Goal: Task Accomplishment & Management: Complete application form

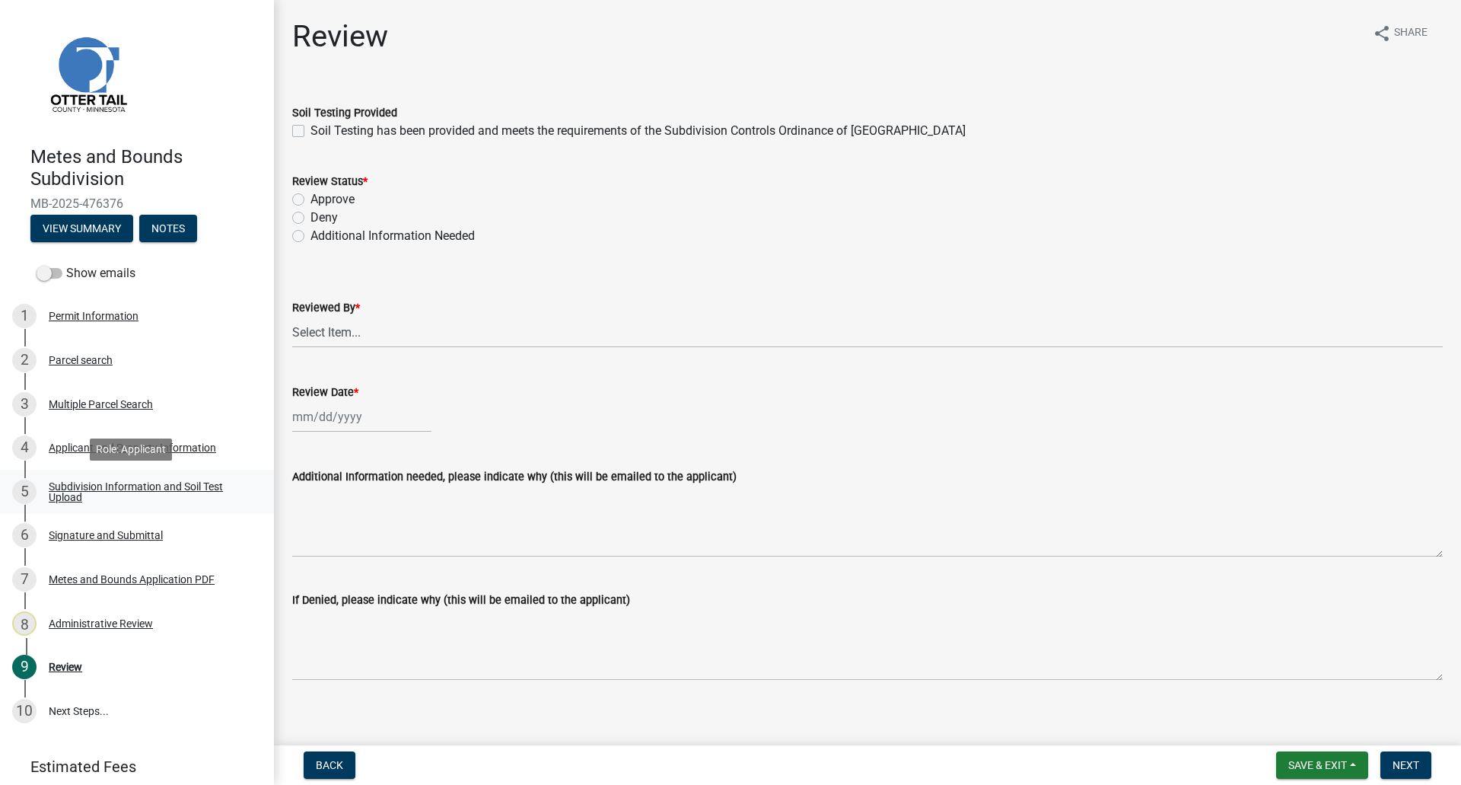
drag, startPoint x: 66, startPoint y: 489, endPoint x: 146, endPoint y: 486, distance: 80.0
click at [66, 489] on div "Subdivision Information and Soil Test Upload" at bounding box center [149, 491] width 201 height 21
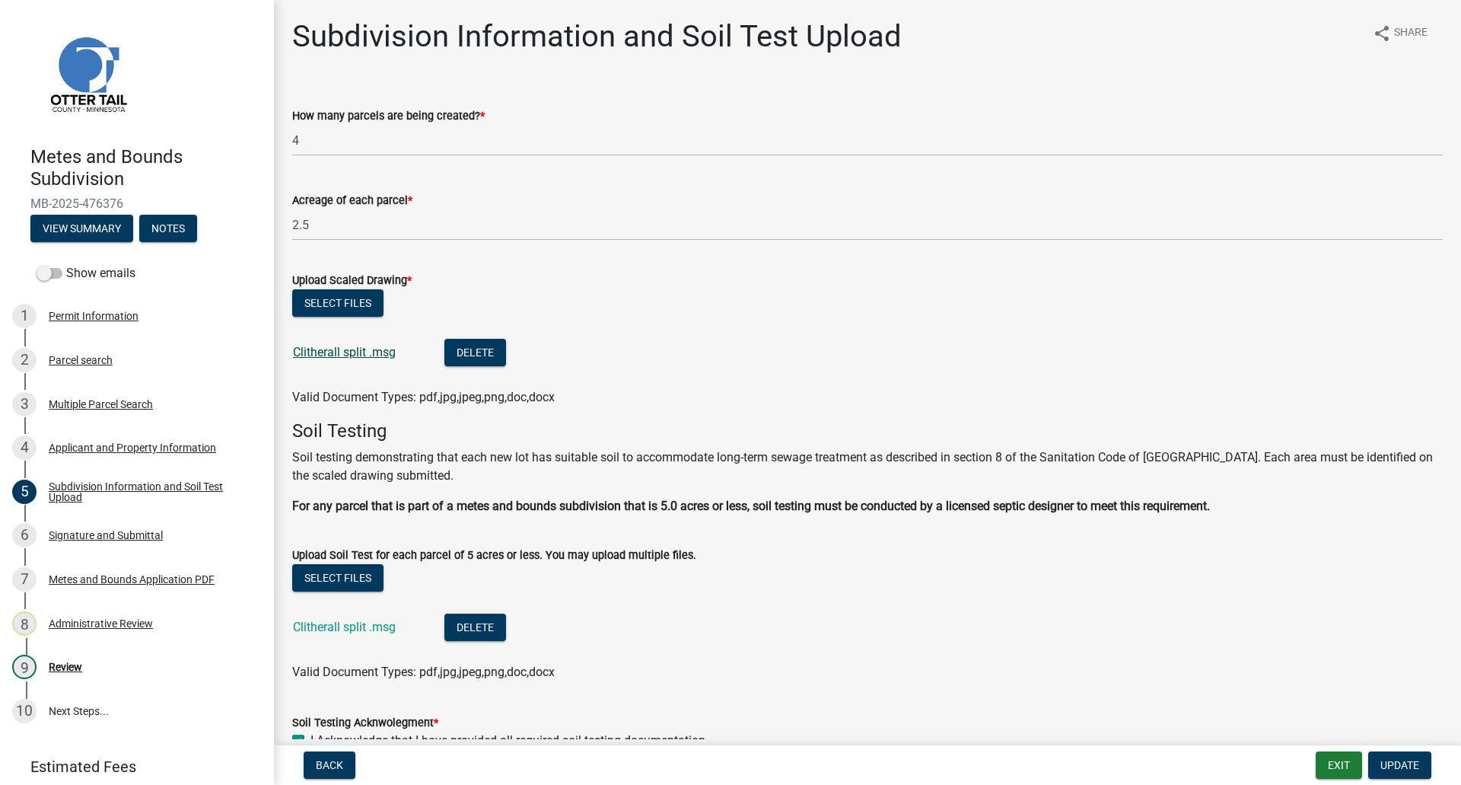
click at [367, 353] on link "Clitherall split .msg" at bounding box center [344, 352] width 103 height 14
click at [76, 315] on div "Permit Information" at bounding box center [94, 316] width 90 height 11
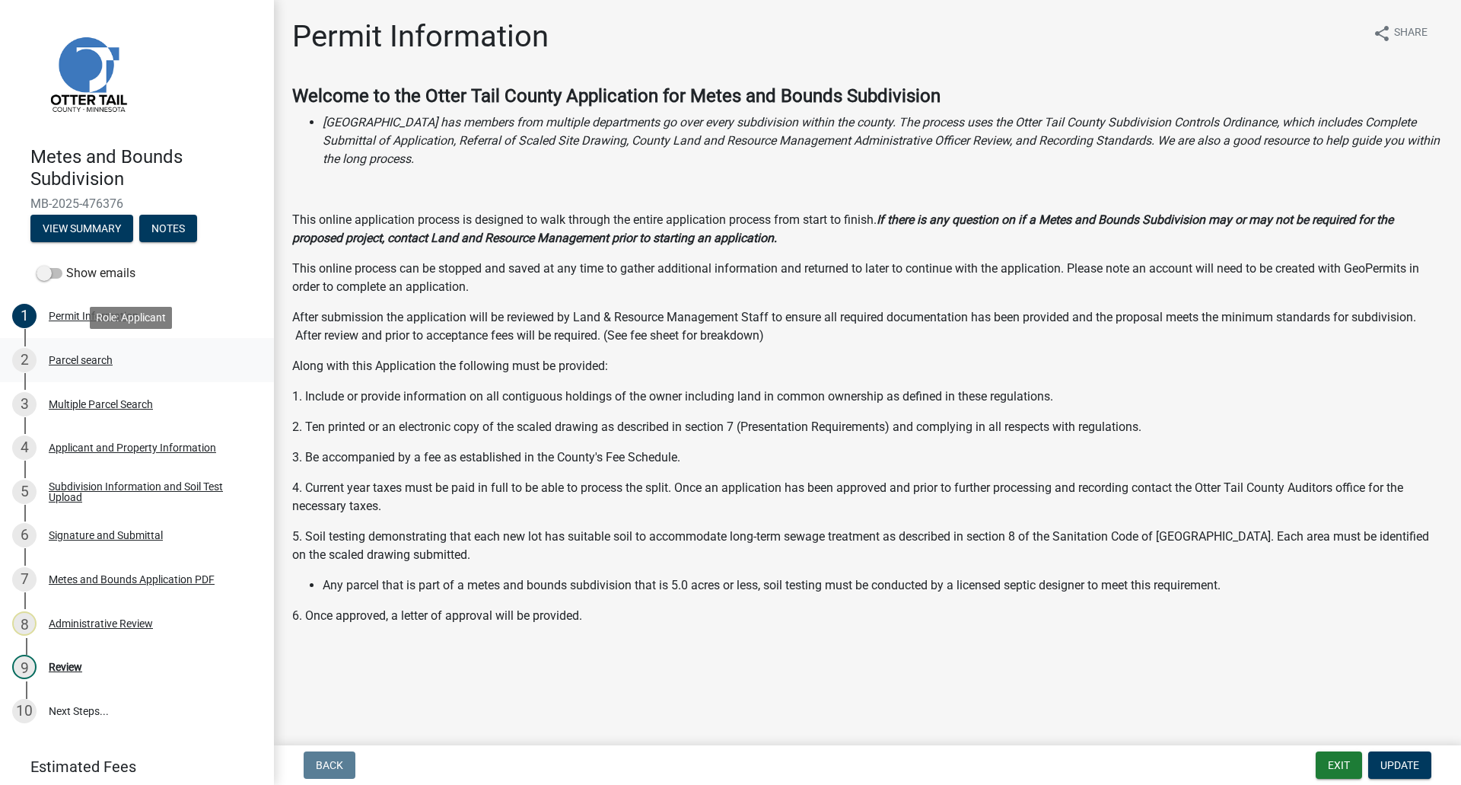
click at [83, 356] on div "Parcel search" at bounding box center [81, 360] width 64 height 11
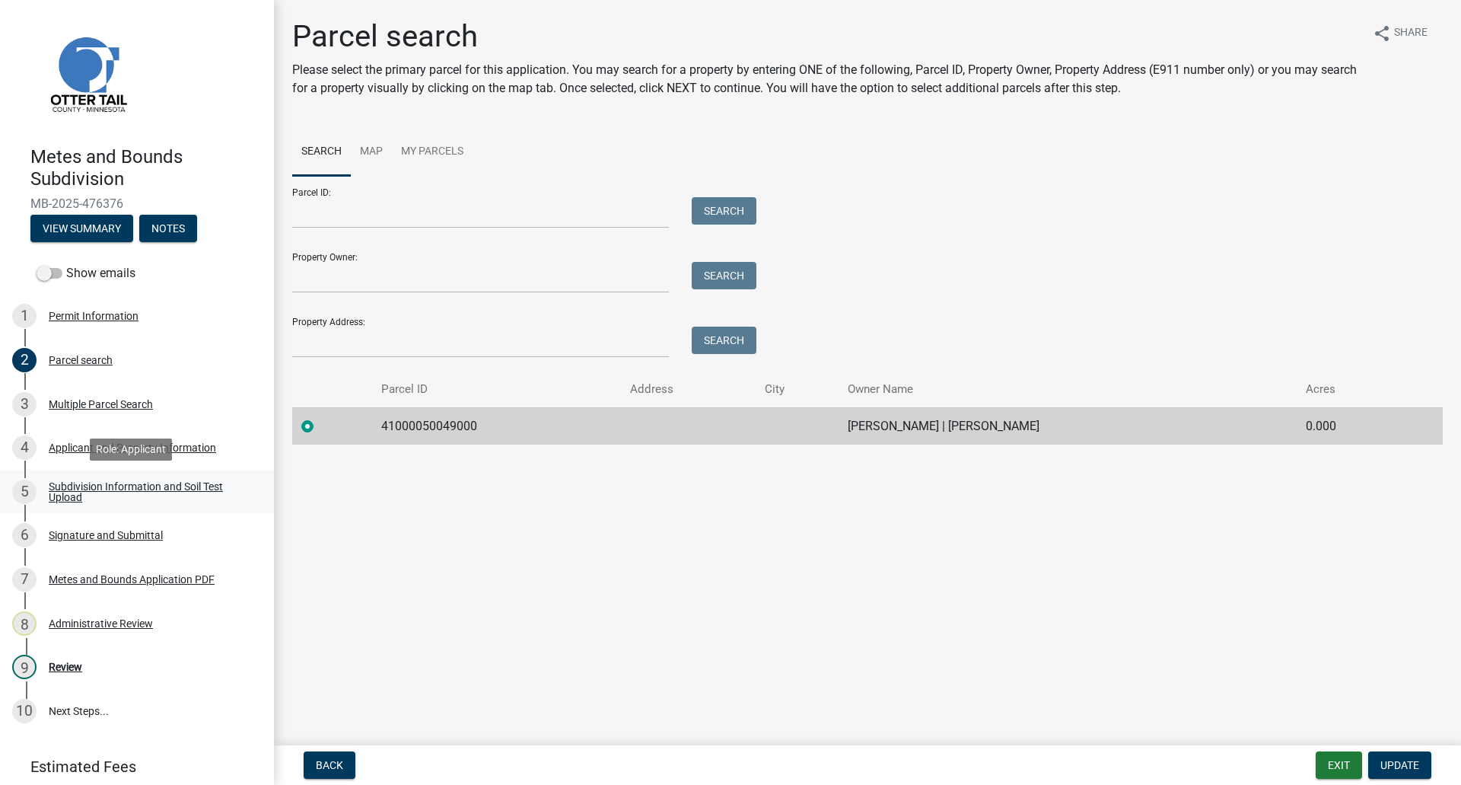
click at [72, 496] on div "Subdivision Information and Soil Test Upload" at bounding box center [149, 491] width 201 height 21
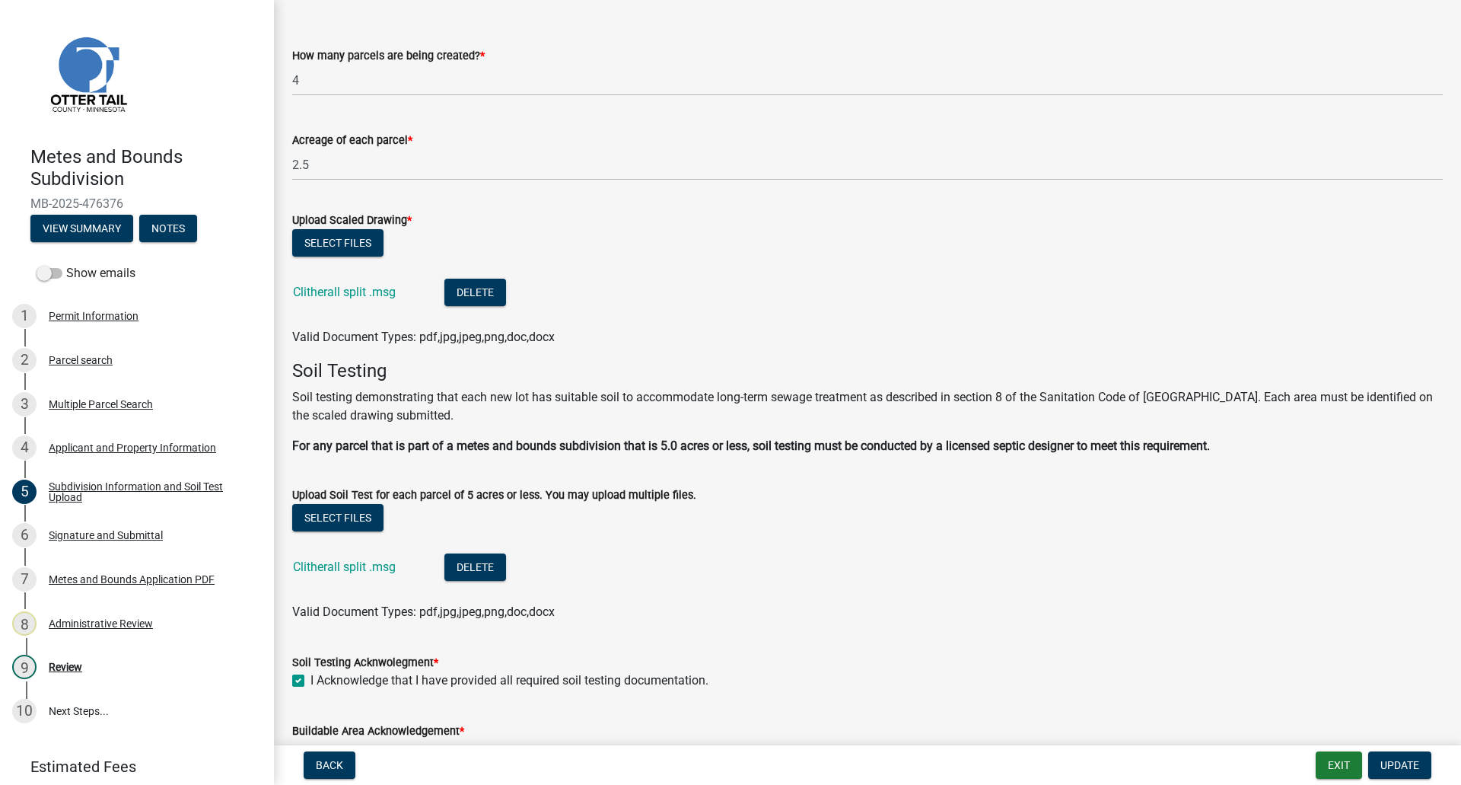
scroll to position [152, 0]
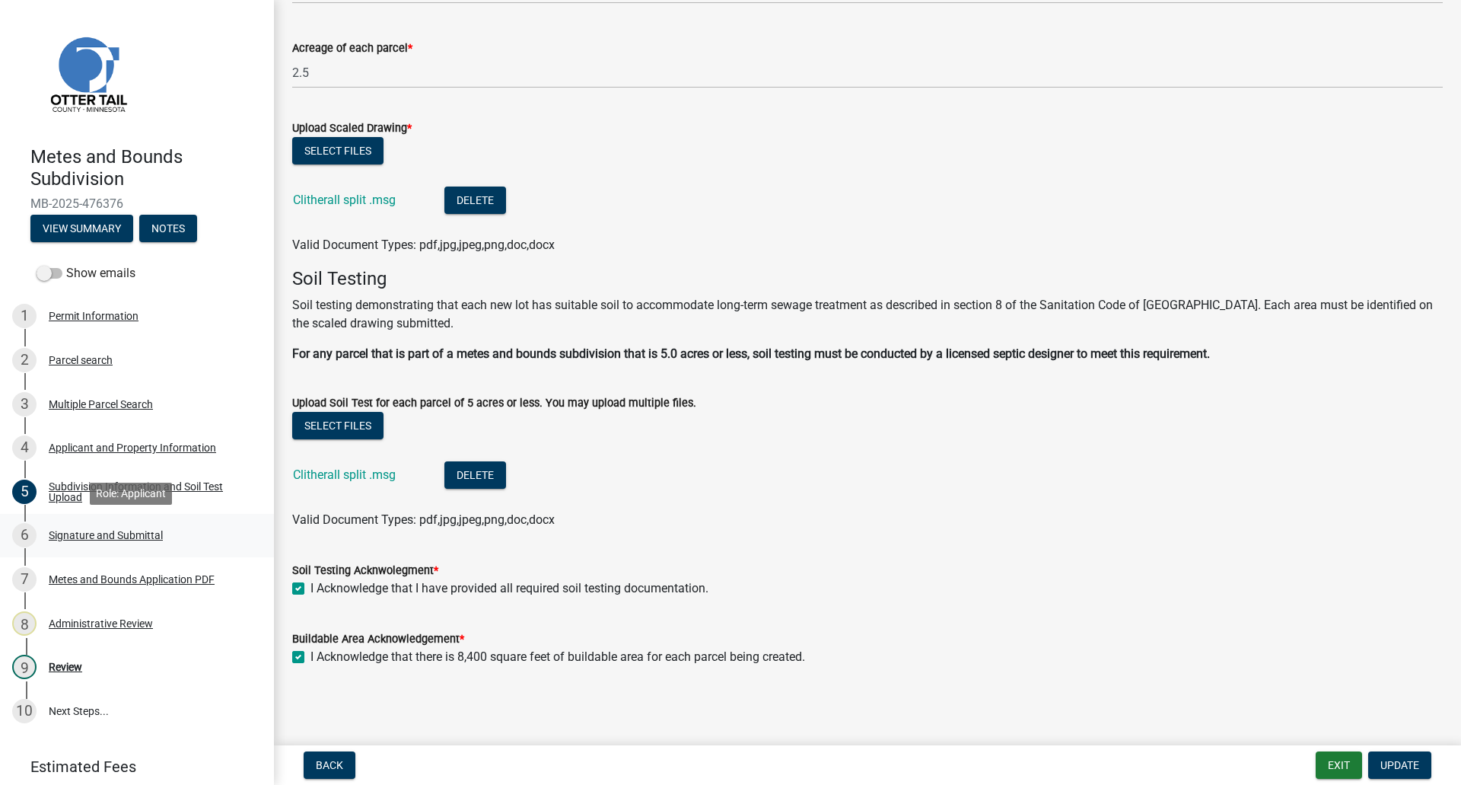
click at [69, 533] on div "Signature and Submittal" at bounding box center [106, 535] width 114 height 11
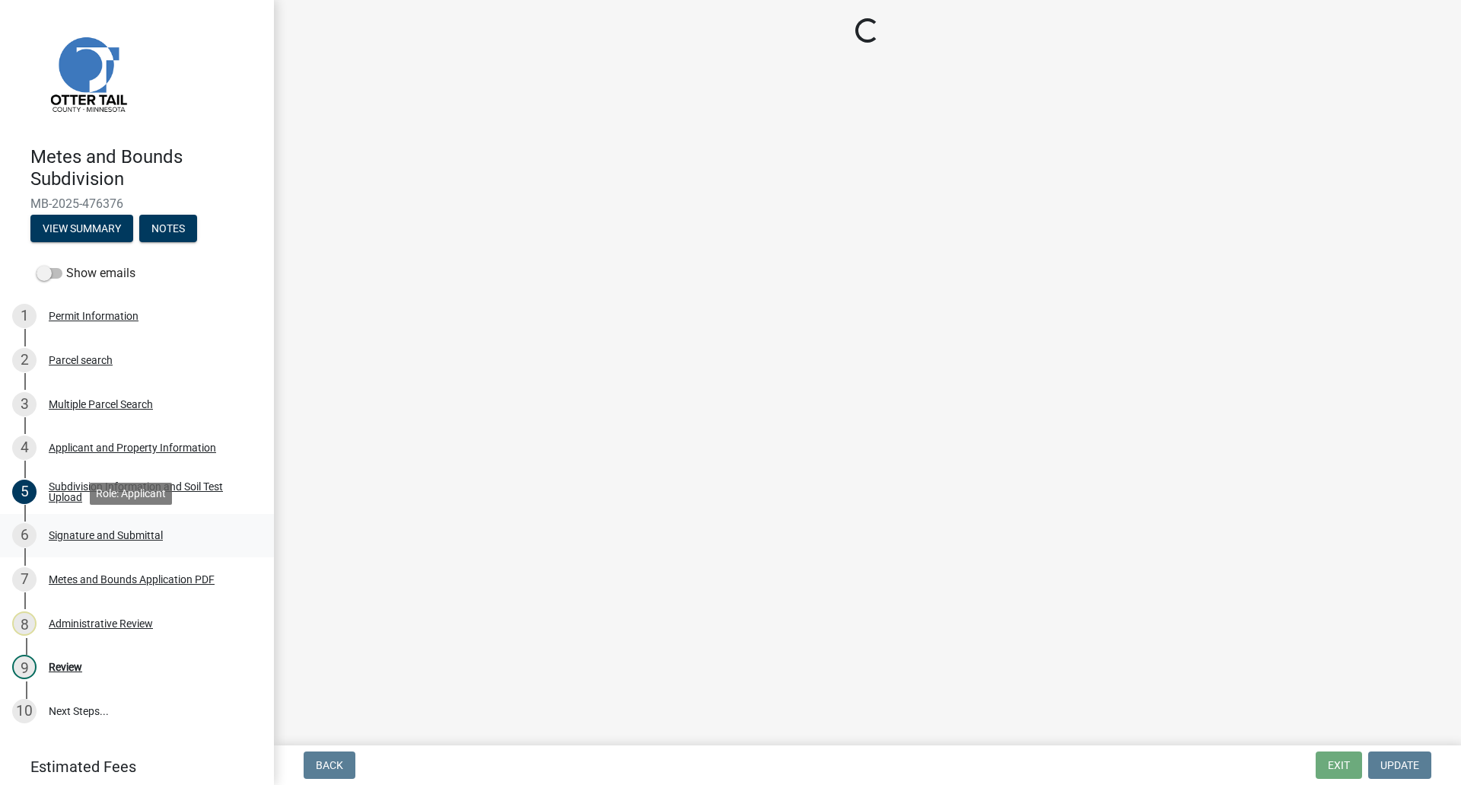
scroll to position [0, 0]
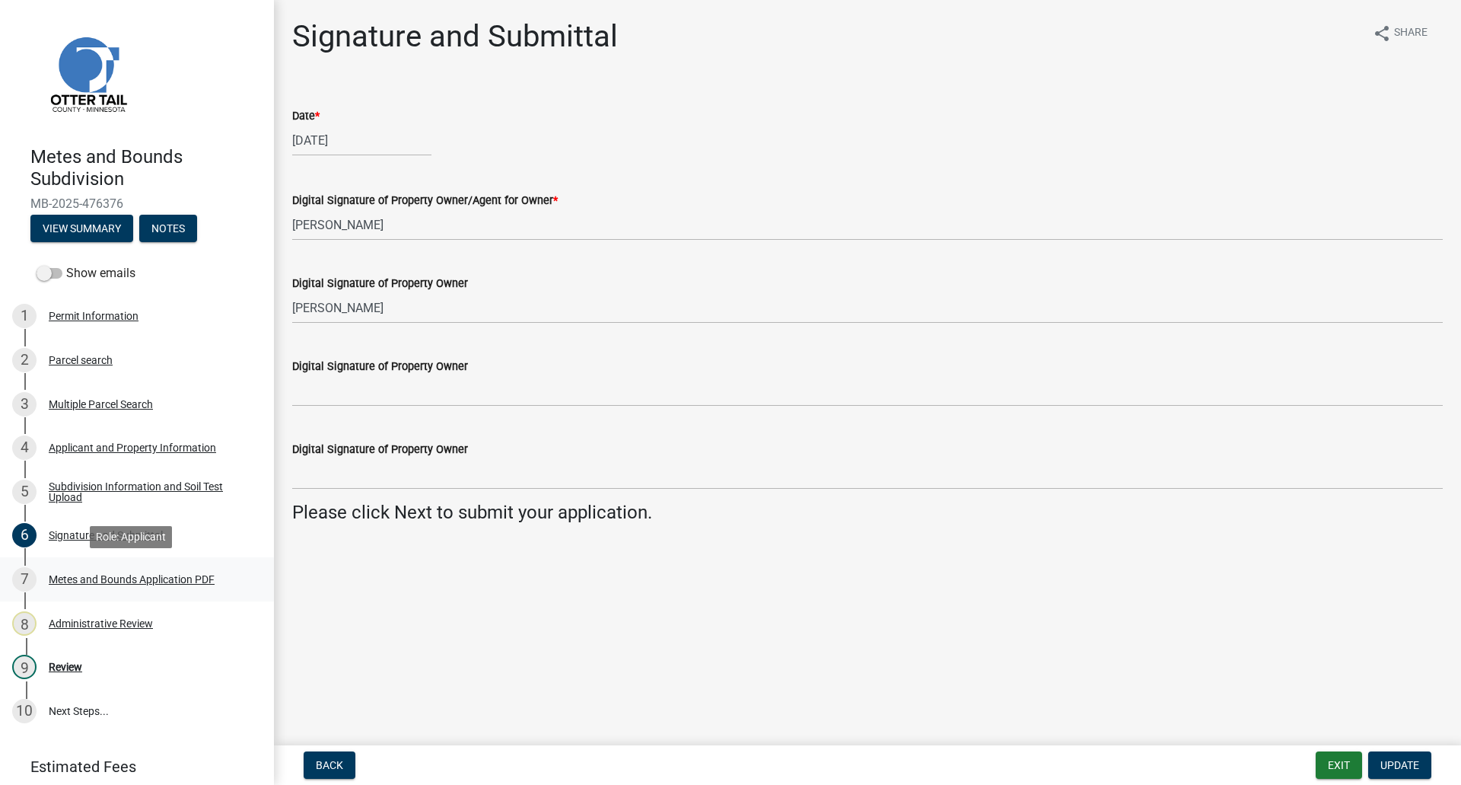
click at [105, 581] on div "Metes and Bounds Application PDF" at bounding box center [132, 579] width 166 height 11
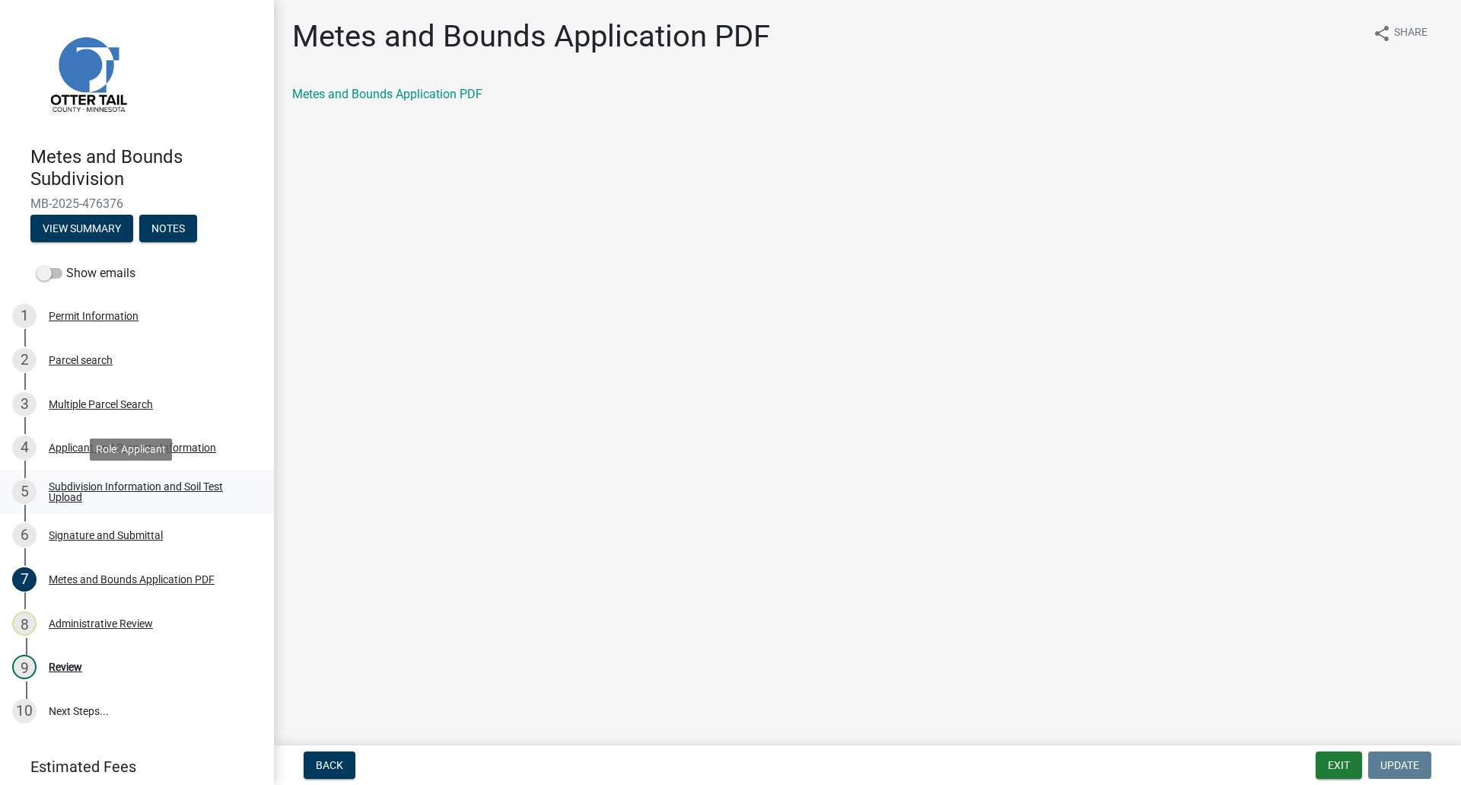
click at [70, 489] on div "Subdivision Information and Soil Test Upload" at bounding box center [149, 491] width 201 height 21
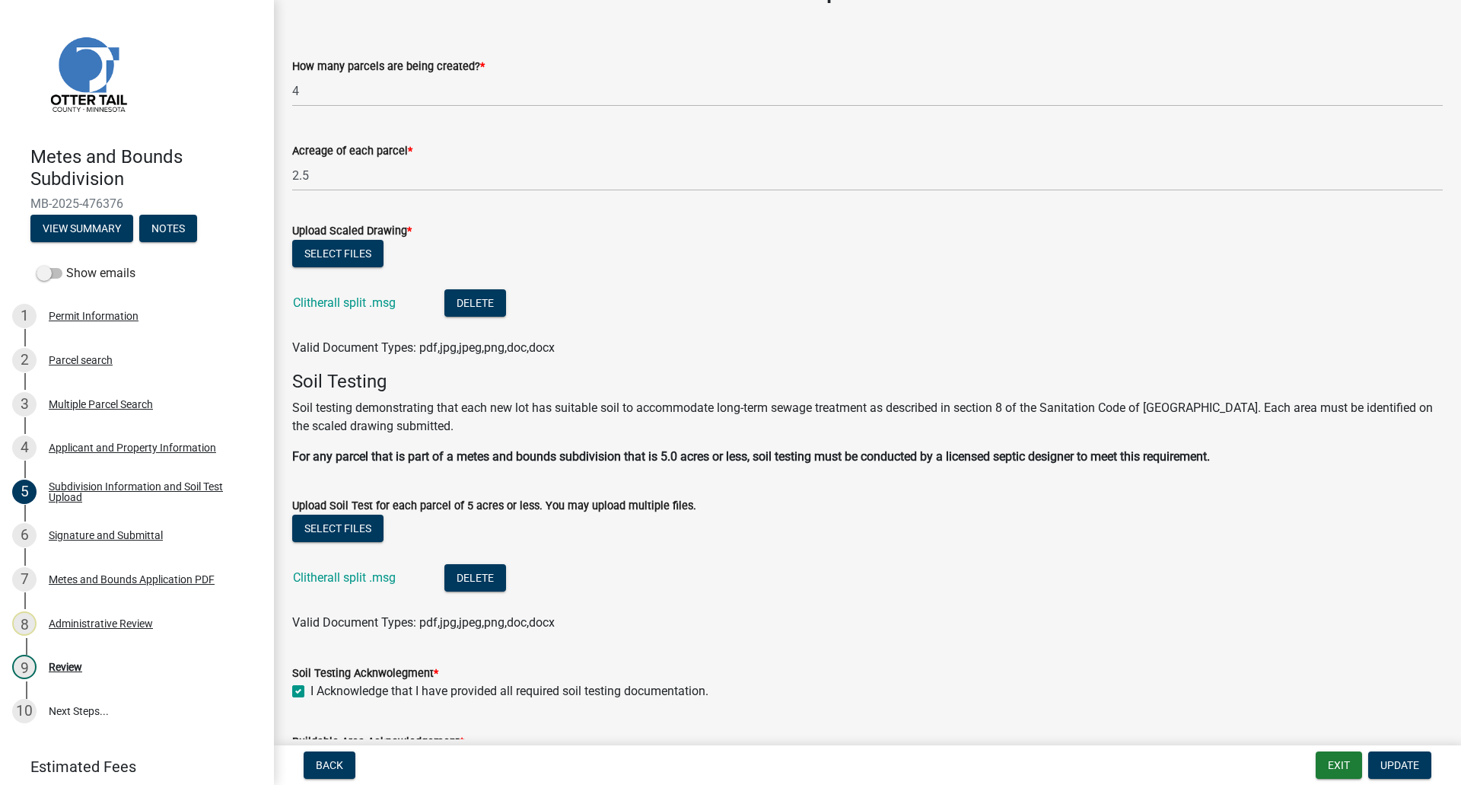
scroll to position [152, 0]
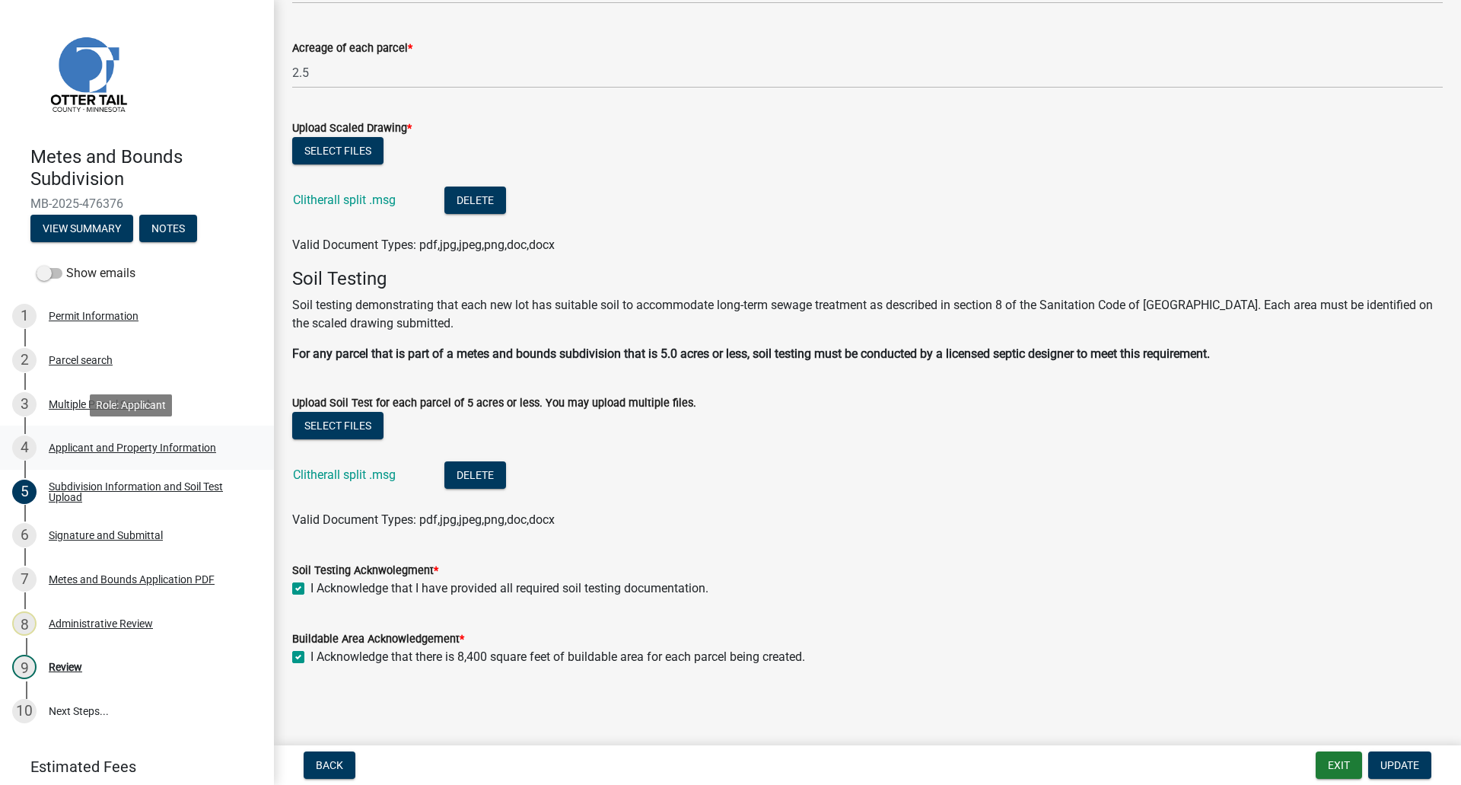
click at [87, 446] on div "Applicant and Property Information" at bounding box center [132, 447] width 167 height 11
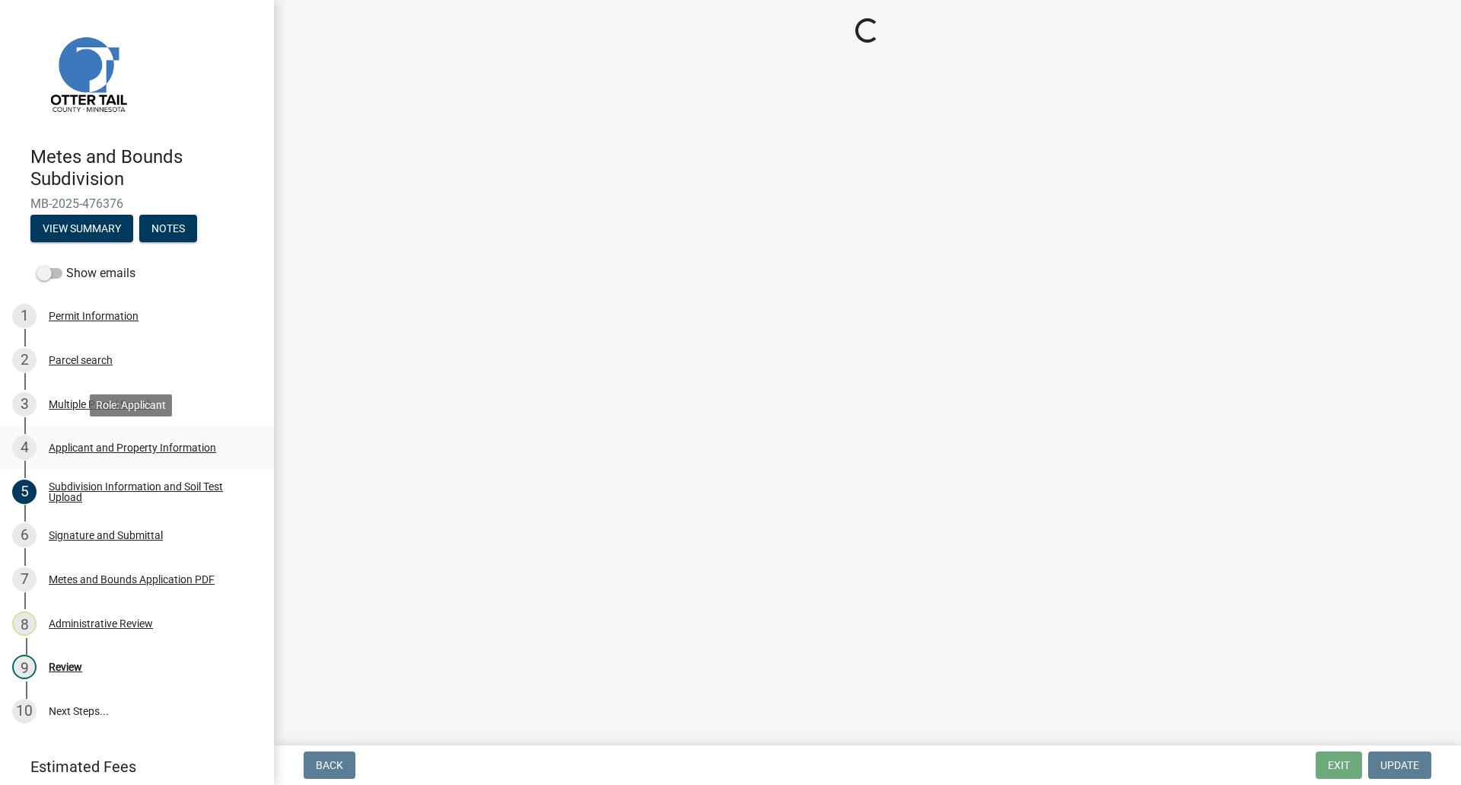
scroll to position [0, 0]
select select "4cde1ecc-617e-461d-a692-fcea925470b8"
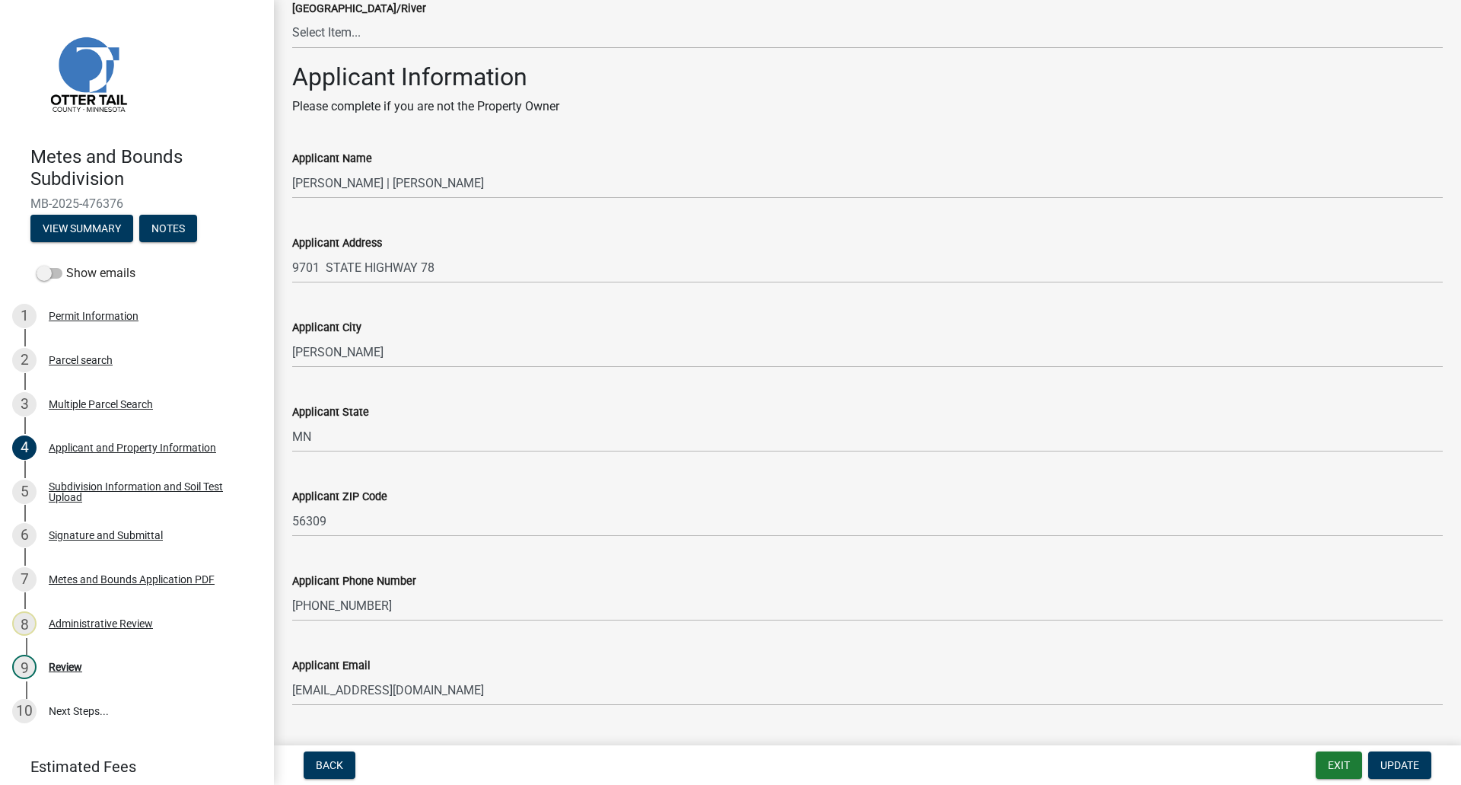
scroll to position [1184, 0]
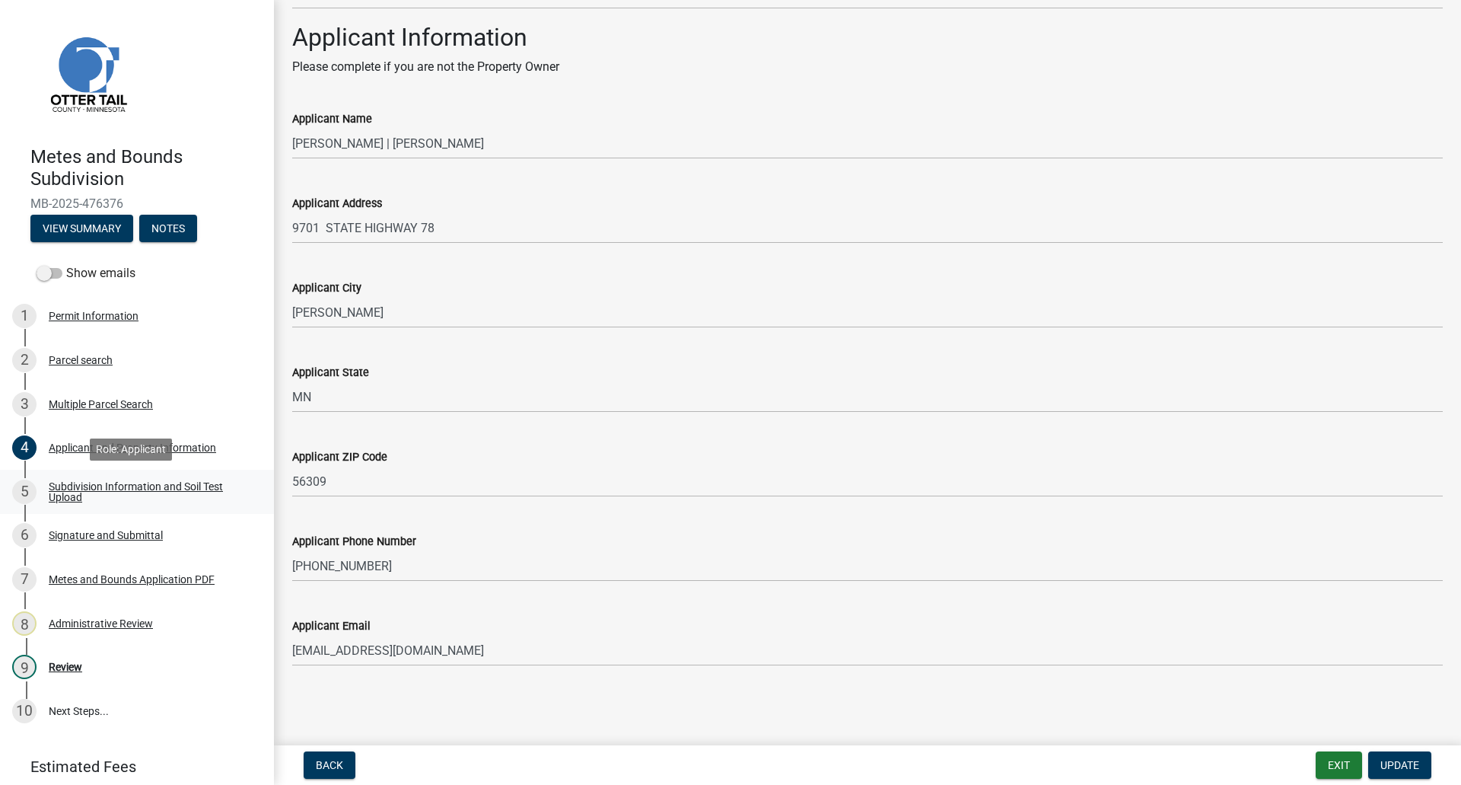
click at [146, 497] on div "Subdivision Information and Soil Test Upload" at bounding box center [149, 491] width 201 height 21
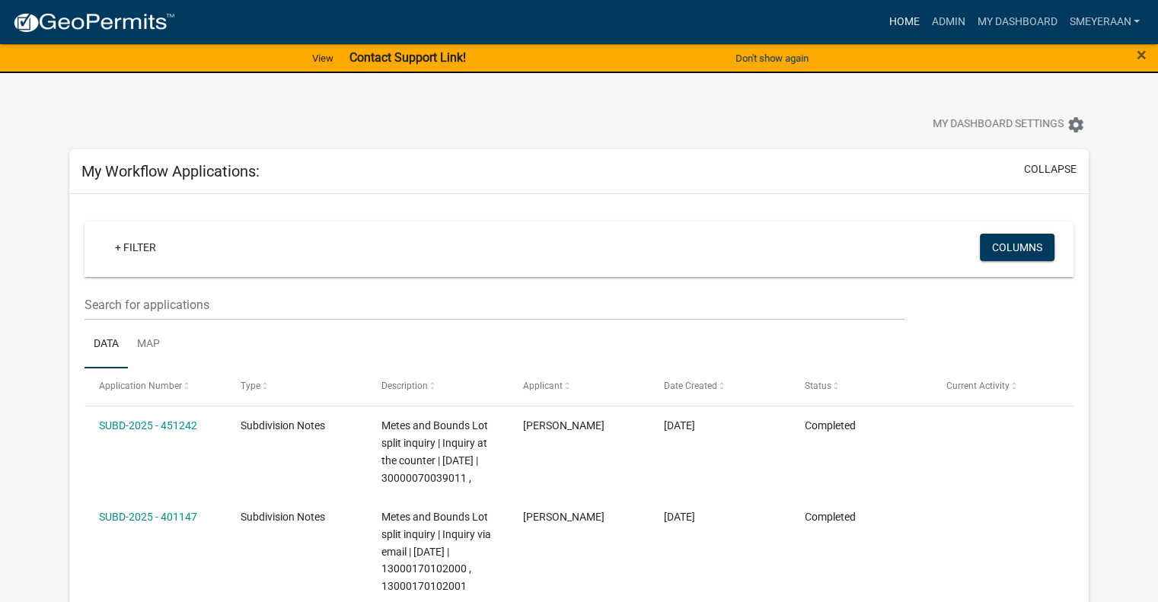
click at [891, 17] on link "Home" at bounding box center [903, 22] width 43 height 29
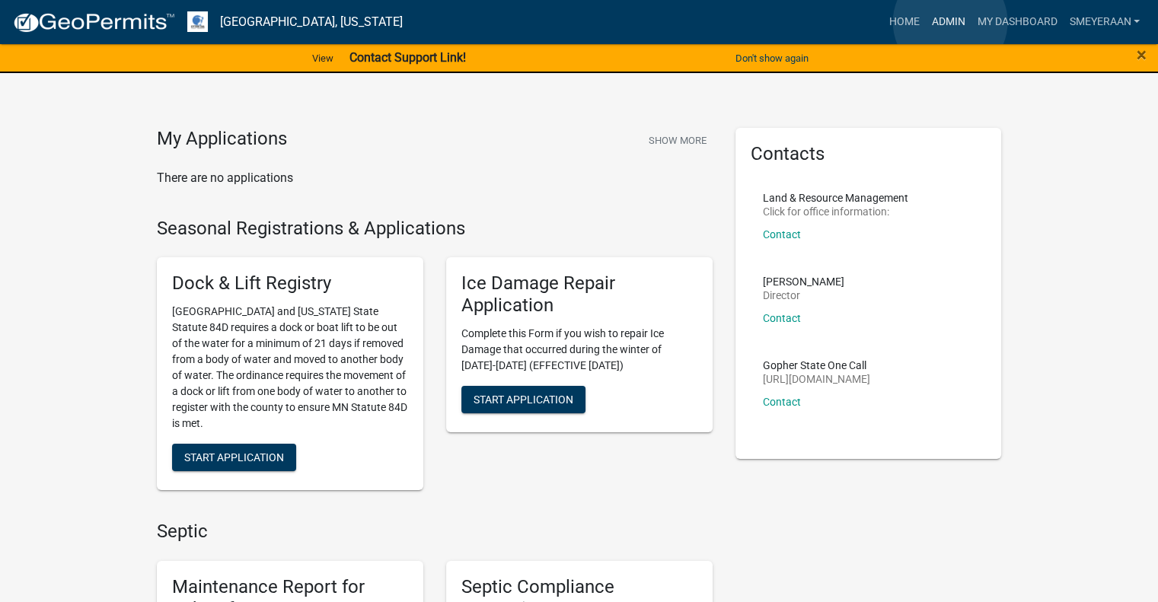
click at [950, 22] on link "Admin" at bounding box center [948, 22] width 46 height 29
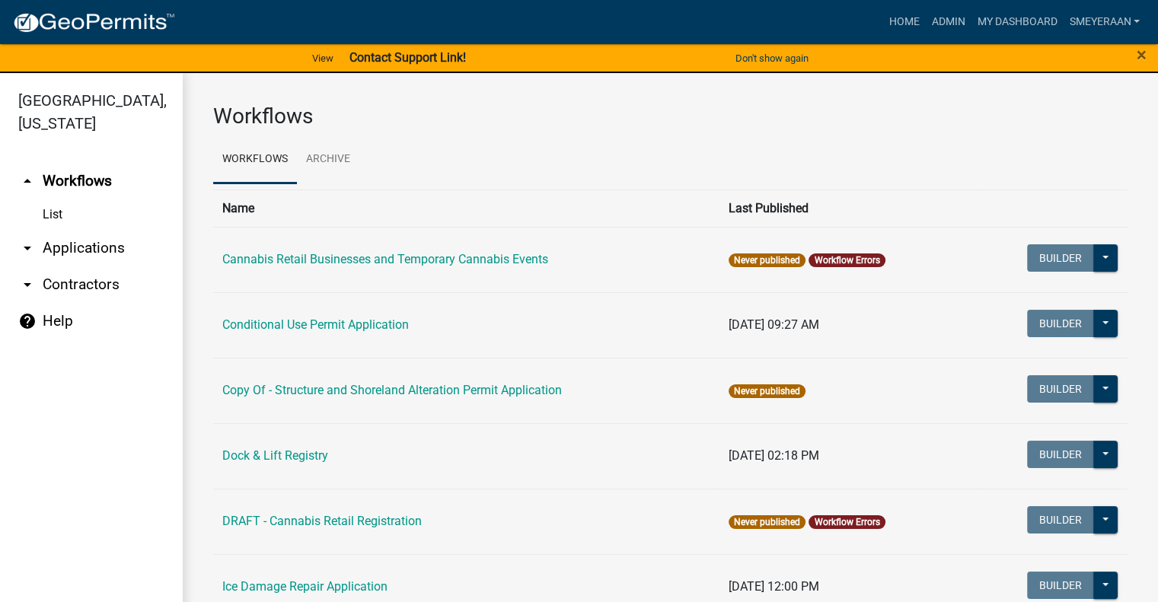
click at [59, 246] on link "arrow_drop_down Applications" at bounding box center [91, 248] width 183 height 37
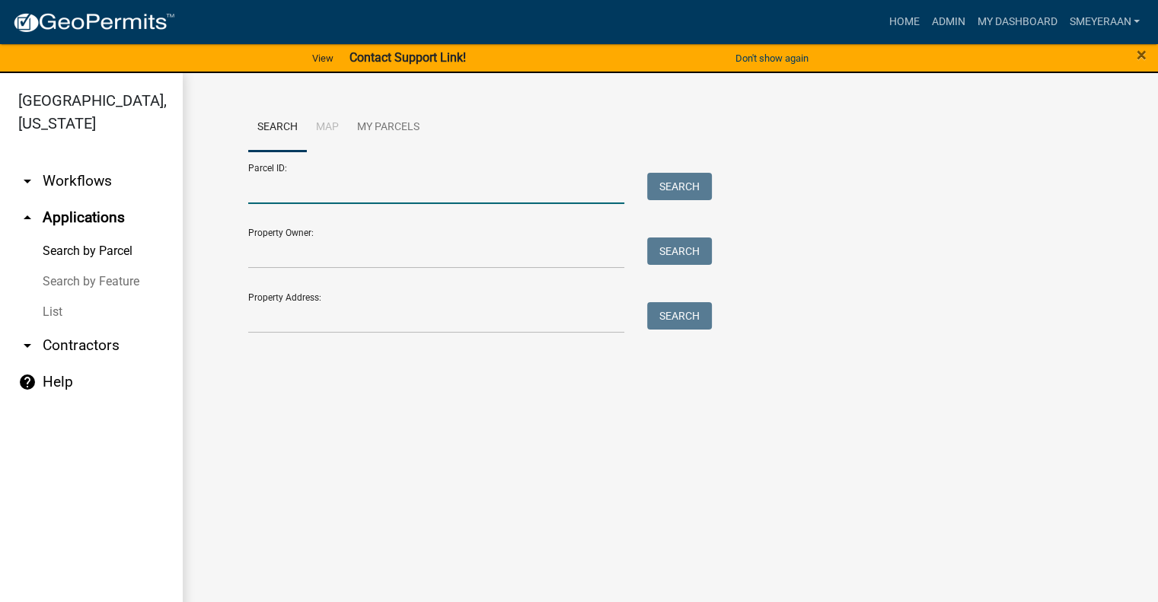
click at [303, 193] on input "Parcel ID:" at bounding box center [436, 188] width 377 height 31
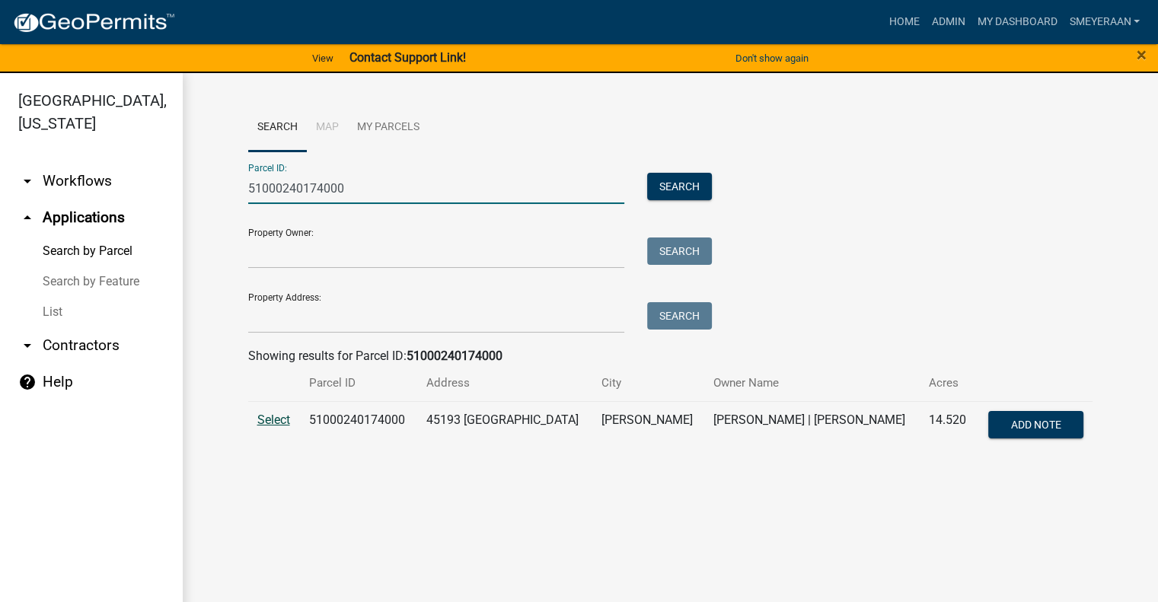
type input "51000240174000"
click at [280, 414] on span "Select" at bounding box center [273, 420] width 33 height 14
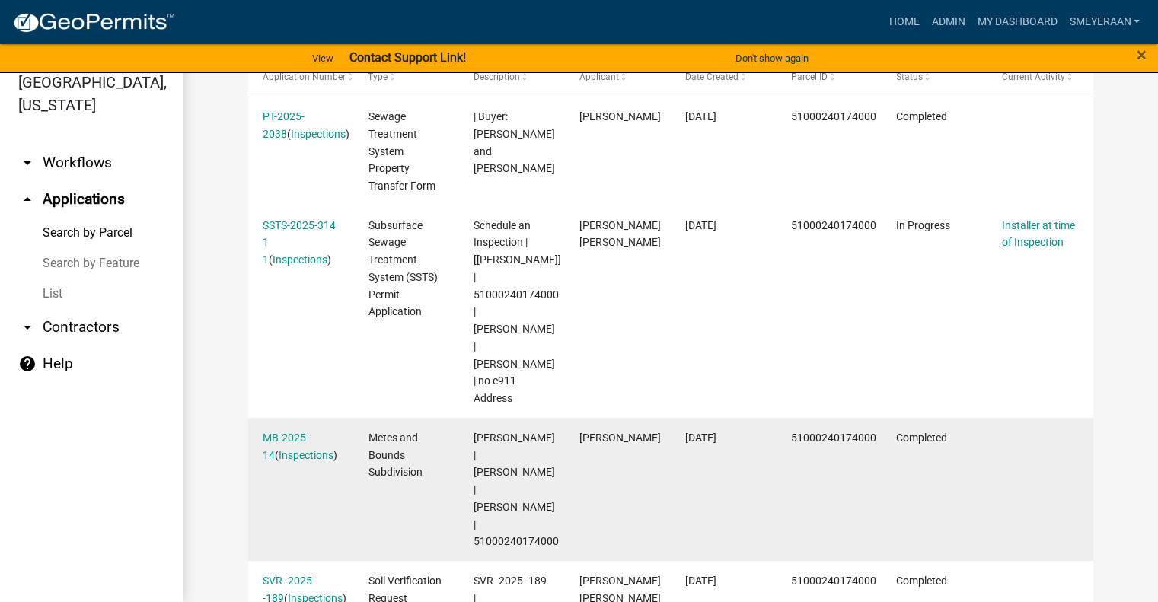
scroll to position [499, 0]
click at [276, 429] on link "MB-2025-14" at bounding box center [286, 444] width 46 height 30
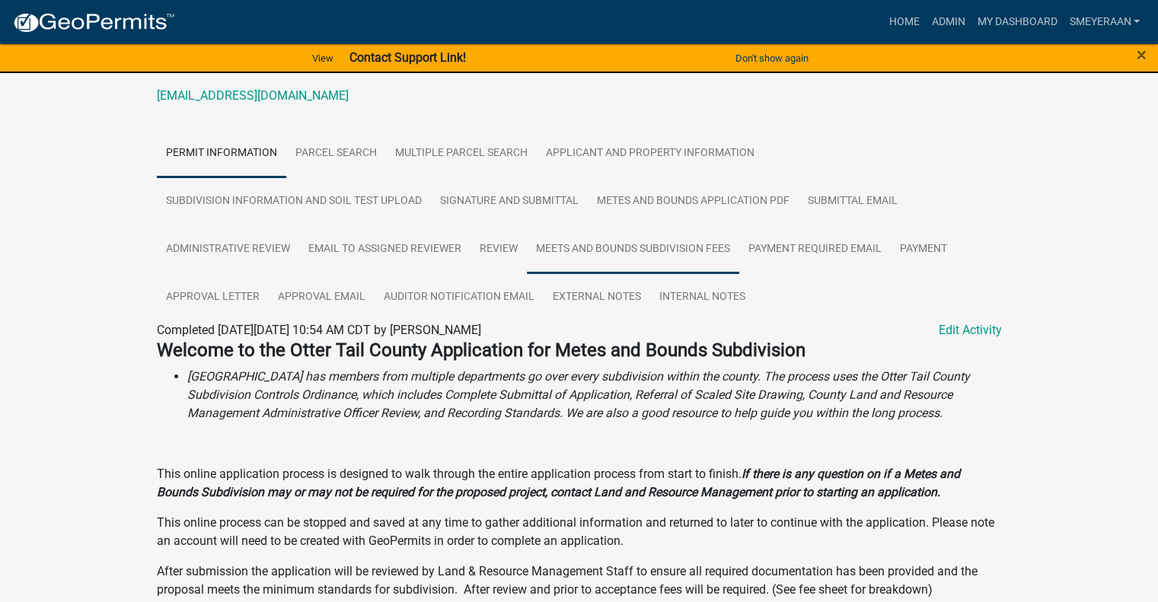
scroll to position [133, 0]
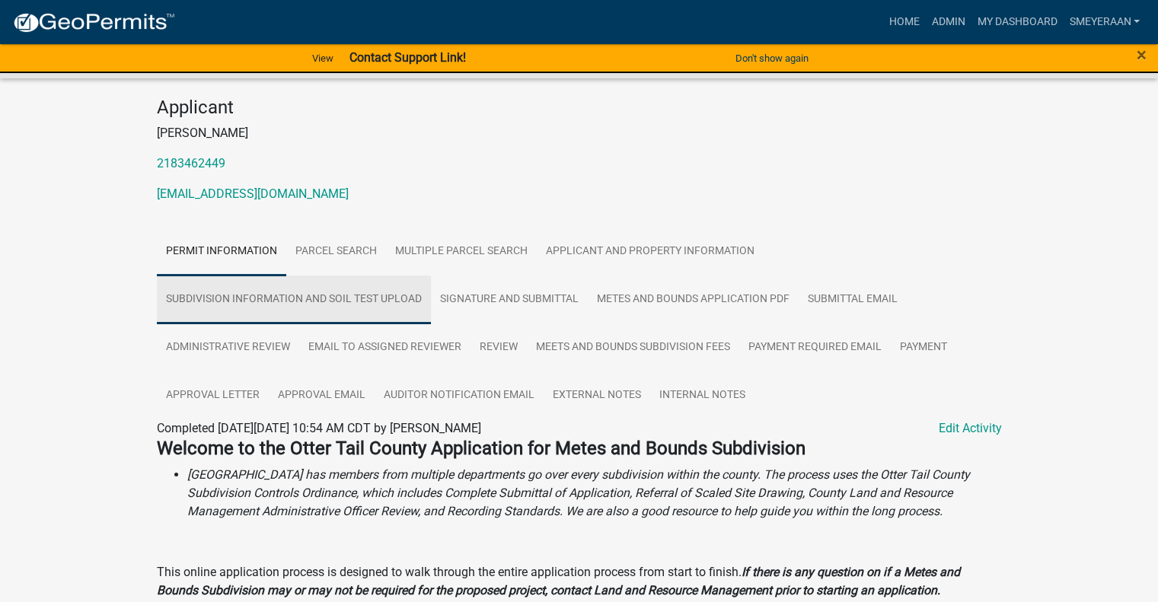
drag, startPoint x: 311, startPoint y: 305, endPoint x: 524, endPoint y: 298, distance: 213.3
click at [311, 304] on link "Subdivision Information and Soil Test Upload" at bounding box center [294, 300] width 274 height 49
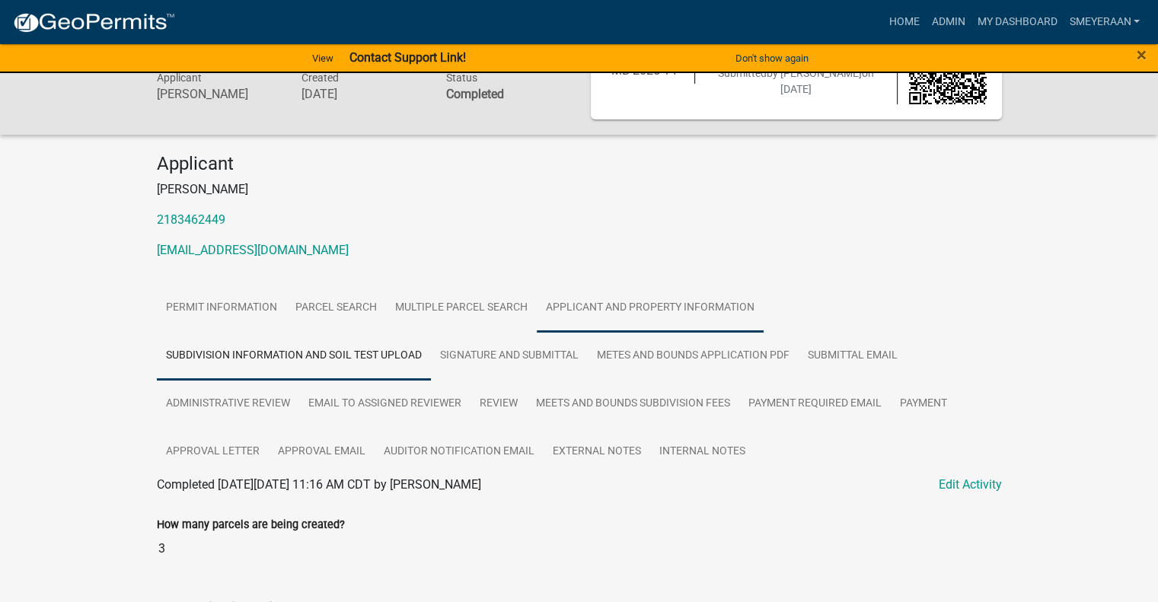
scroll to position [383, 0]
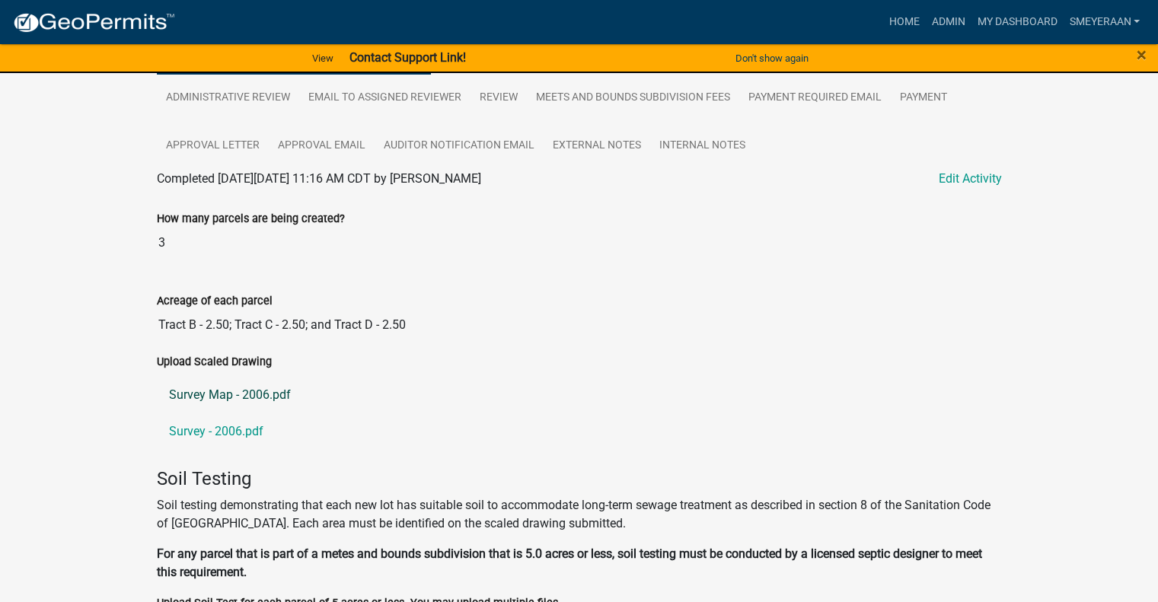
click at [260, 392] on link "Survey Map - 2006.pdf" at bounding box center [579, 395] width 845 height 37
click at [198, 435] on link "Survey - 2006.pdf" at bounding box center [579, 431] width 845 height 37
click at [222, 398] on link "Survey Map - 2006.pdf" at bounding box center [579, 395] width 845 height 37
click at [221, 437] on link "Survey - 2006.pdf" at bounding box center [579, 431] width 845 height 37
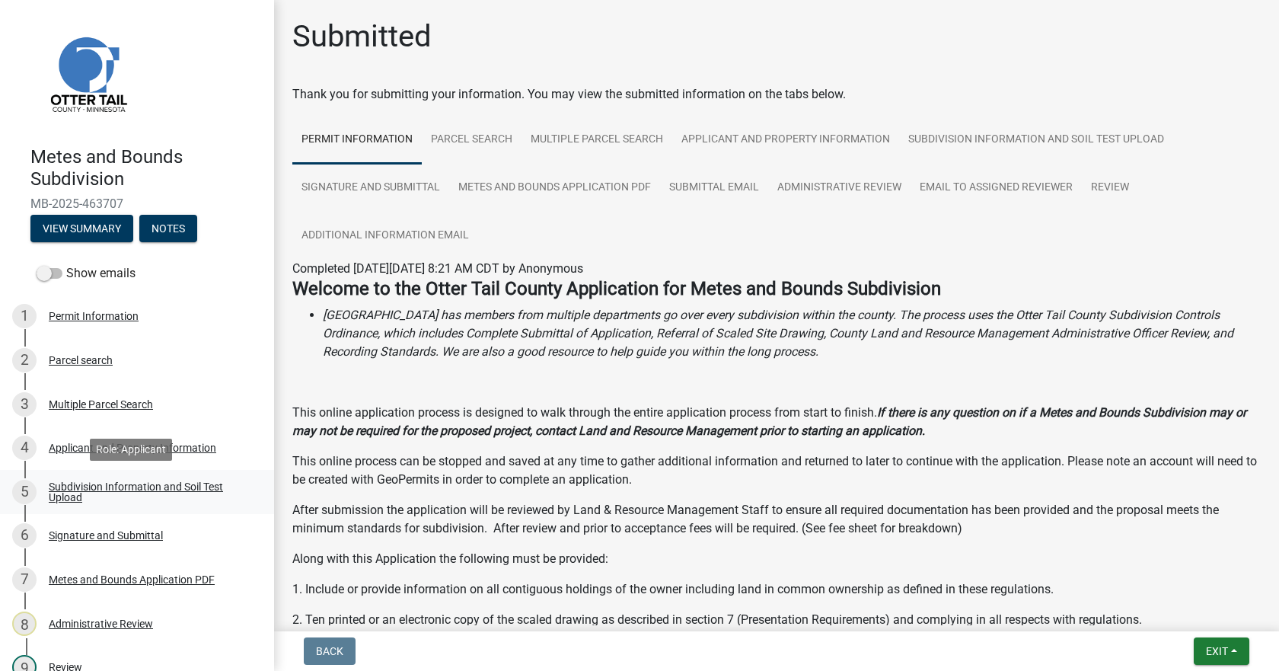
click at [97, 486] on div "Subdivision Information and Soil Test Upload" at bounding box center [149, 491] width 201 height 21
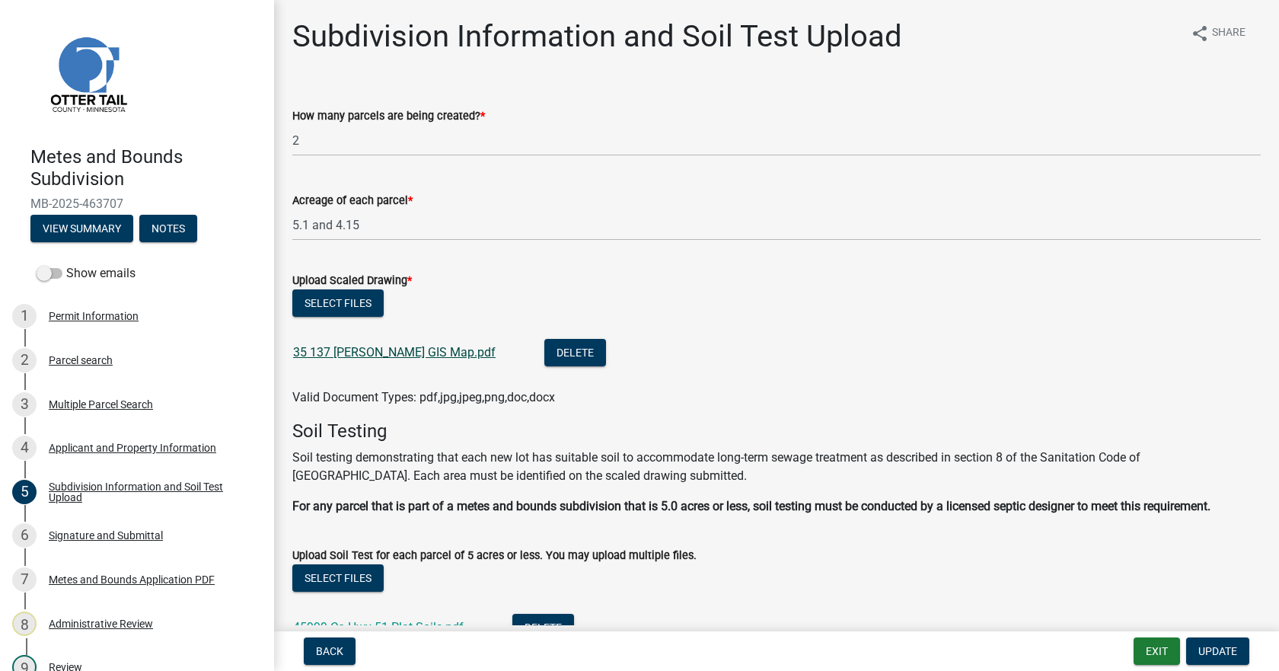
click at [355, 355] on link "35 137 Mayfield GIS Map.pdf" at bounding box center [394, 352] width 202 height 14
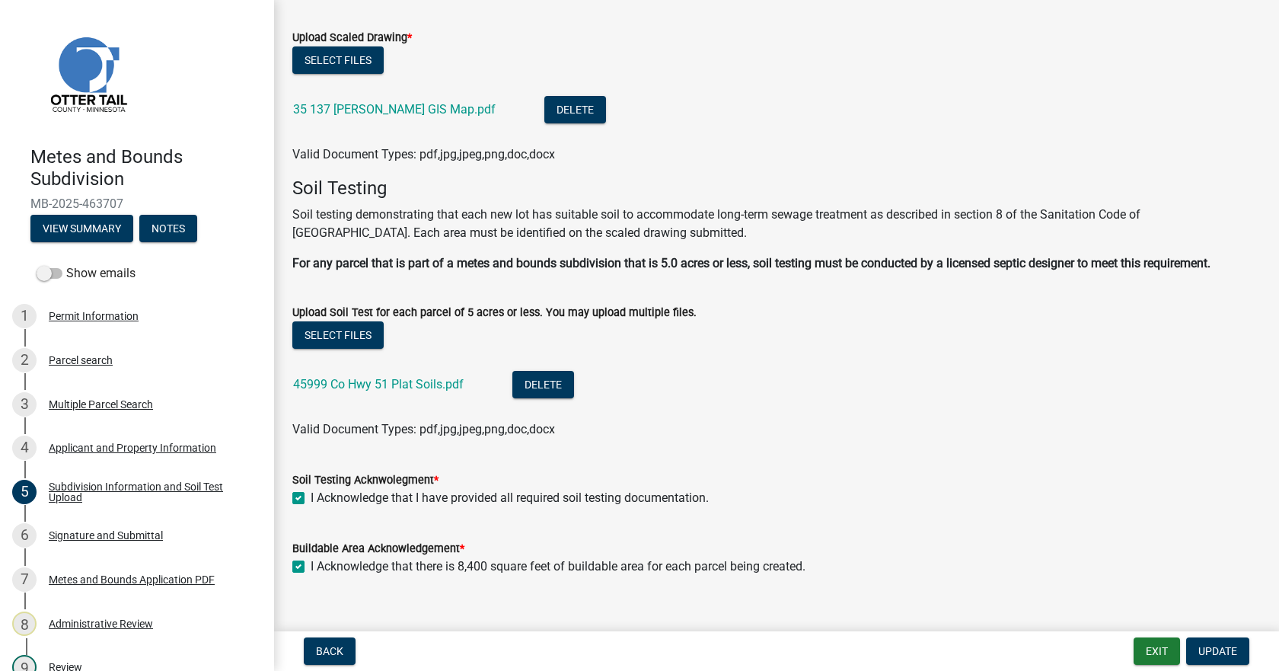
scroll to position [247, 0]
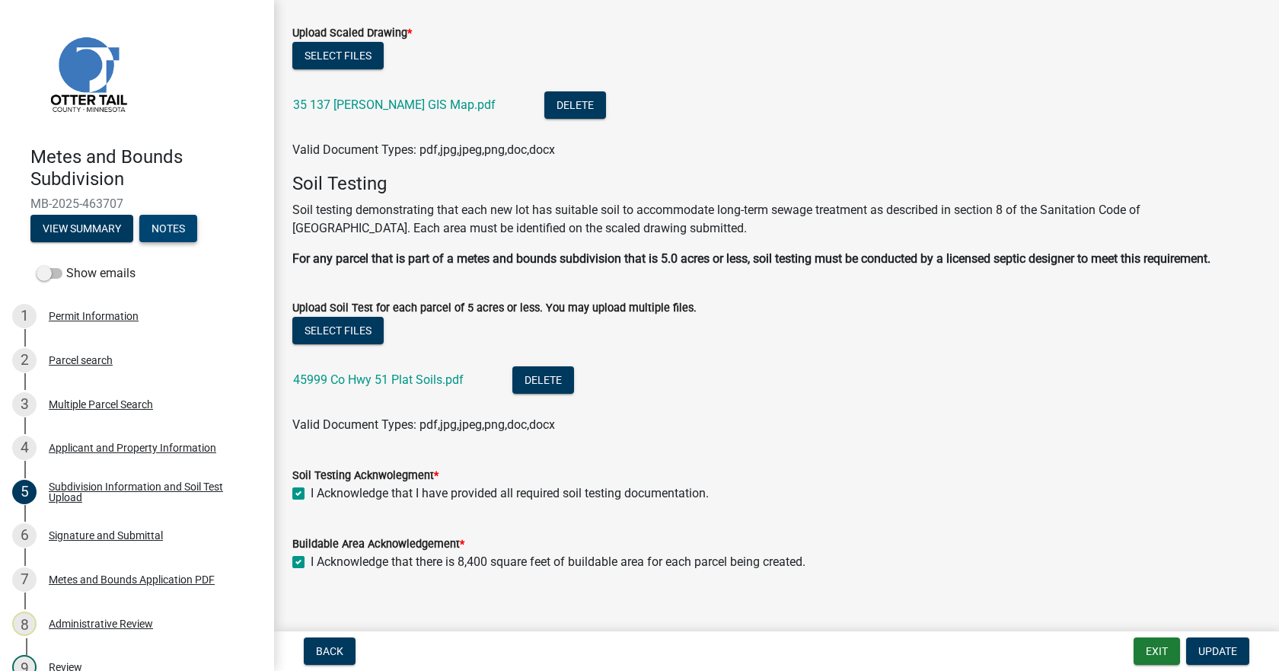
click at [176, 229] on button "Notes" at bounding box center [168, 228] width 58 height 27
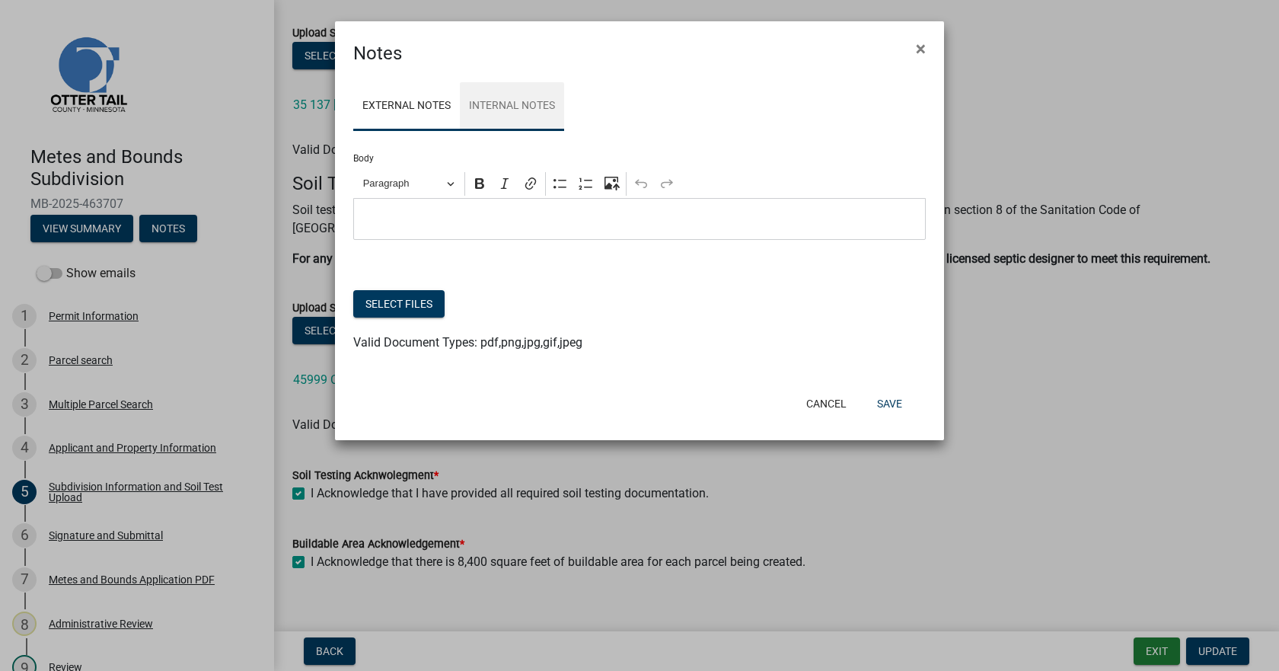
click at [498, 104] on link "Internal Notes" at bounding box center [512, 106] width 104 height 49
click at [838, 409] on button "Cancel" at bounding box center [826, 403] width 65 height 27
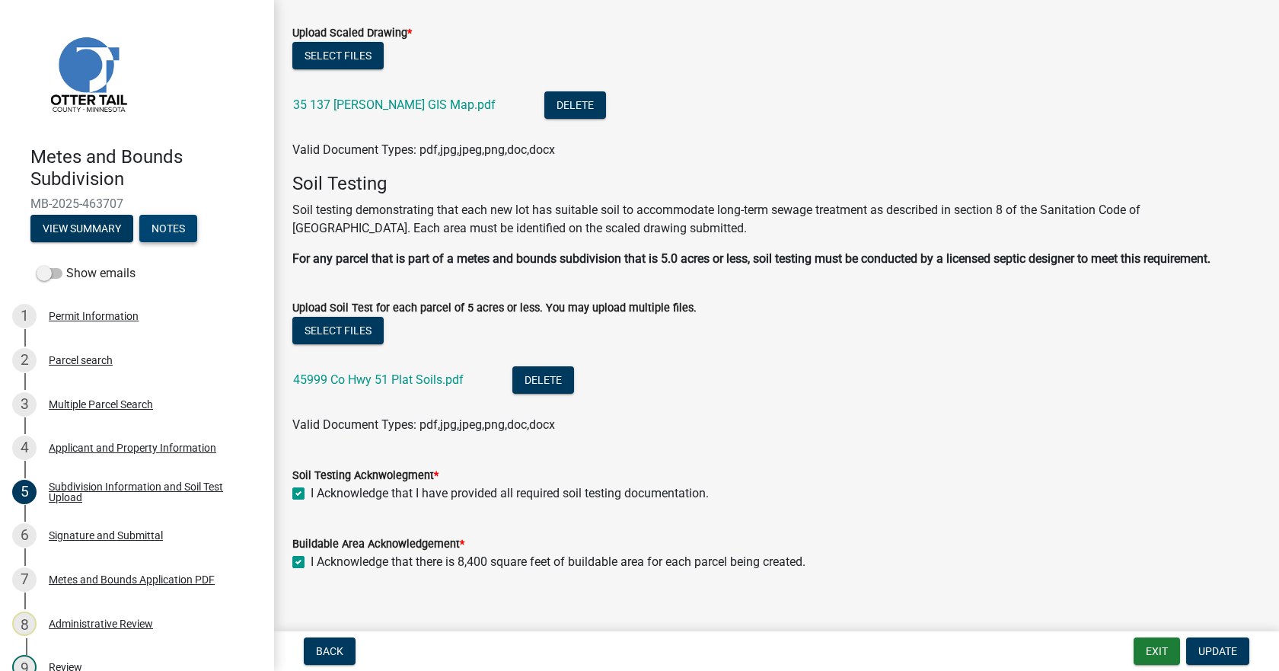
click at [179, 234] on button "Notes" at bounding box center [168, 228] width 58 height 27
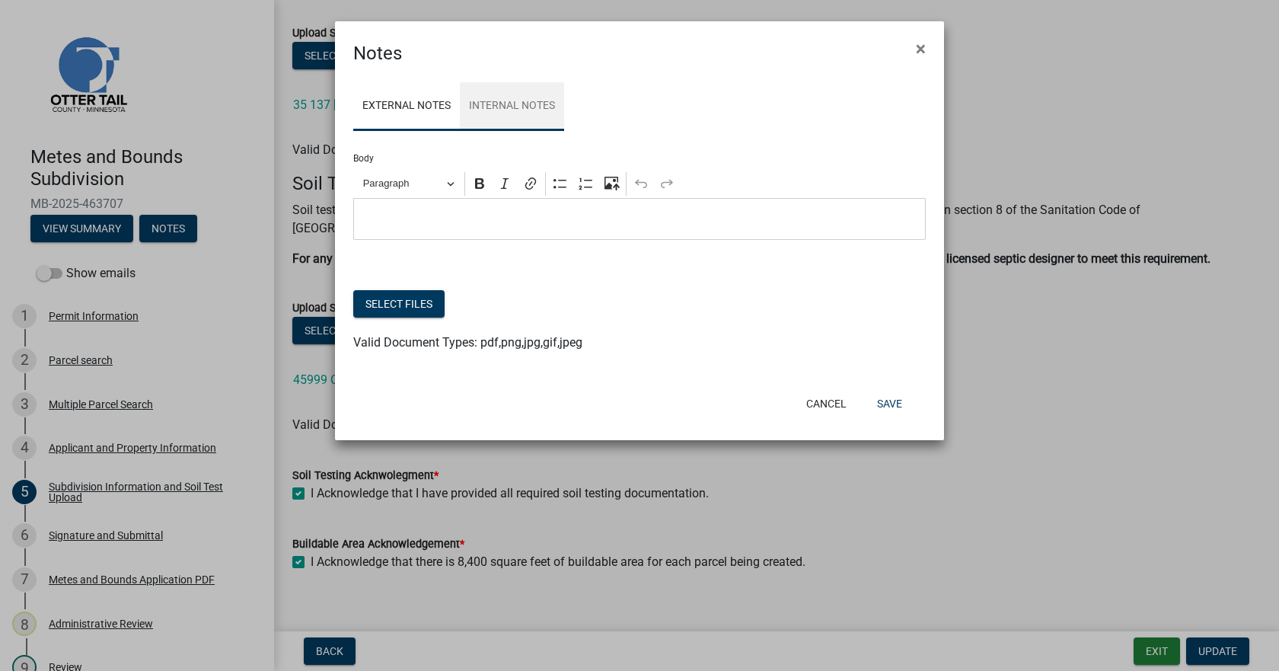
click at [507, 110] on link "Internal Notes" at bounding box center [512, 106] width 104 height 49
click at [390, 212] on p "Editor editing area: main. Press Alt+0 for help." at bounding box center [640, 219] width 556 height 18
click at [888, 397] on button "Save" at bounding box center [889, 403] width 49 height 27
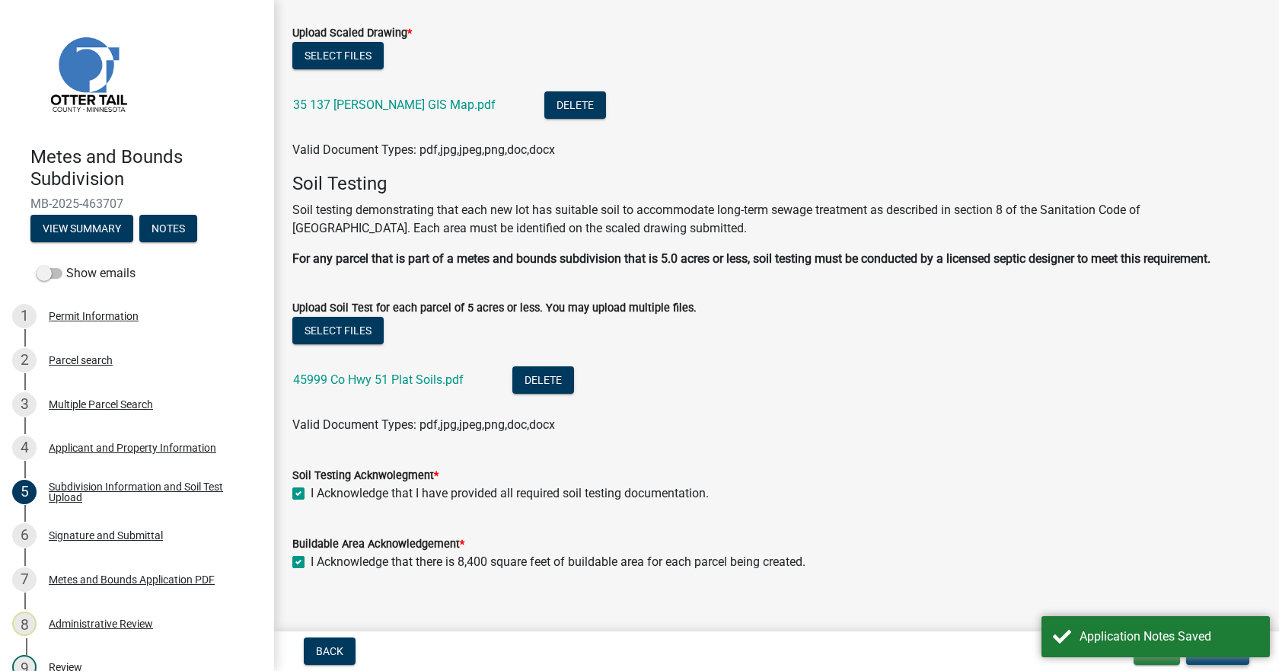
click at [1232, 660] on button "Update" at bounding box center [1217, 650] width 63 height 27
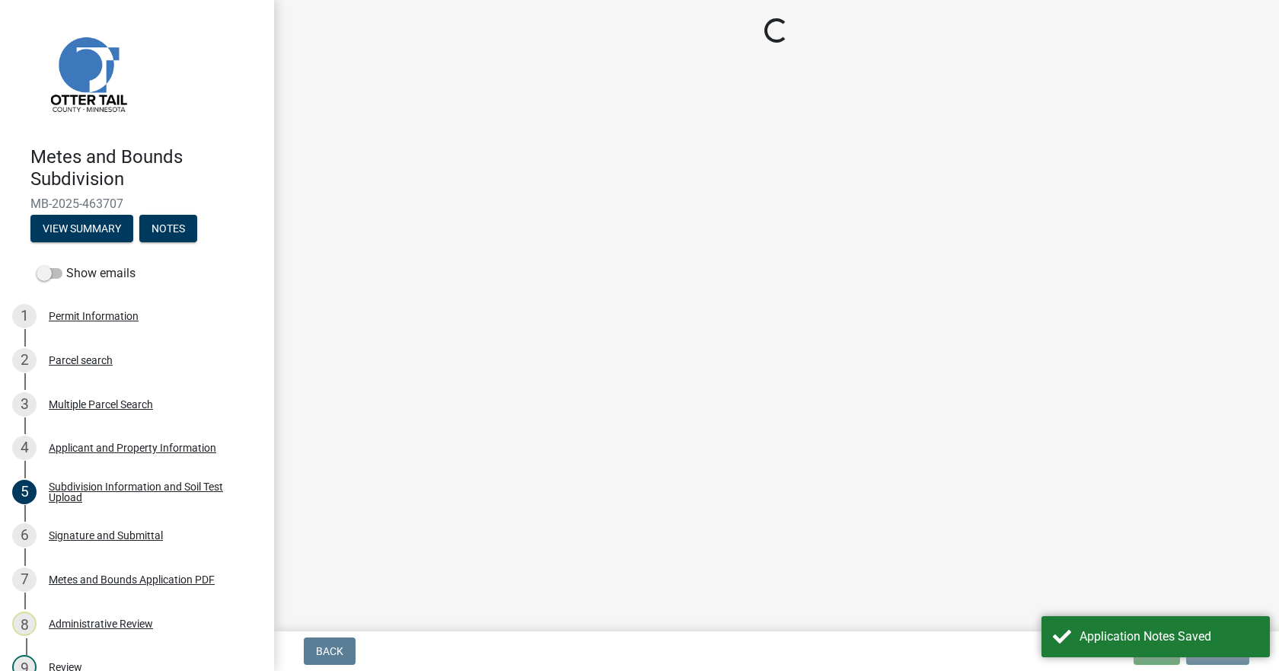
scroll to position [0, 0]
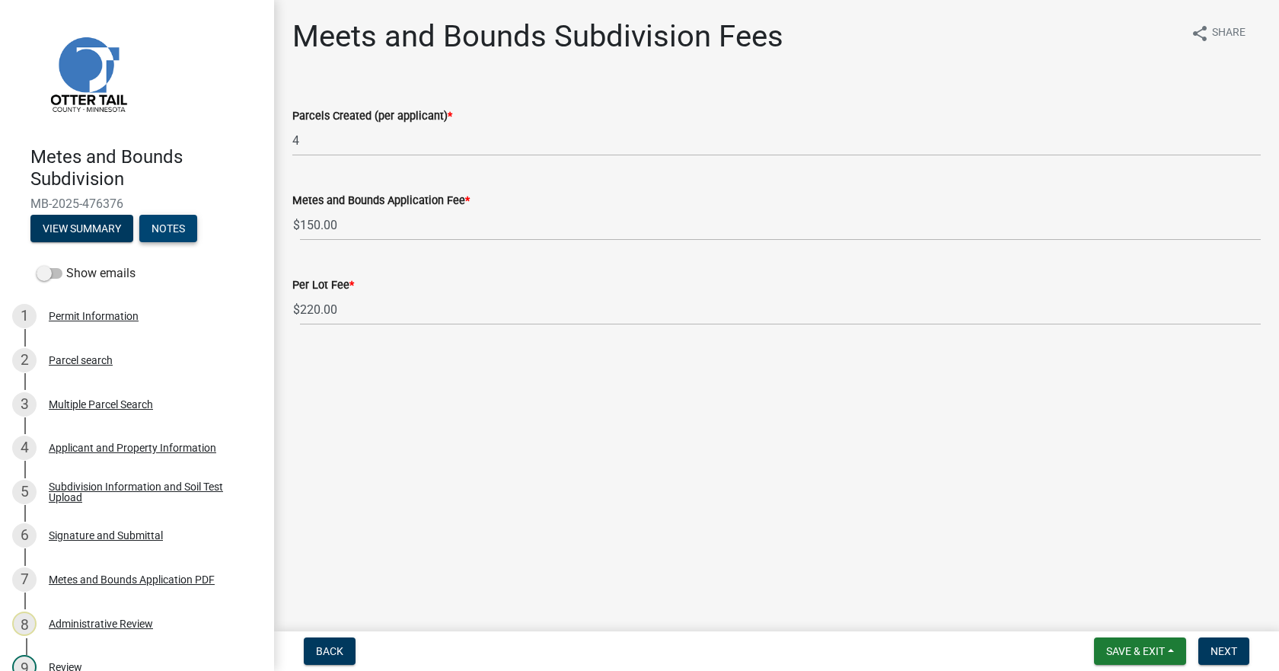
click at [169, 237] on button "Notes" at bounding box center [168, 228] width 58 height 27
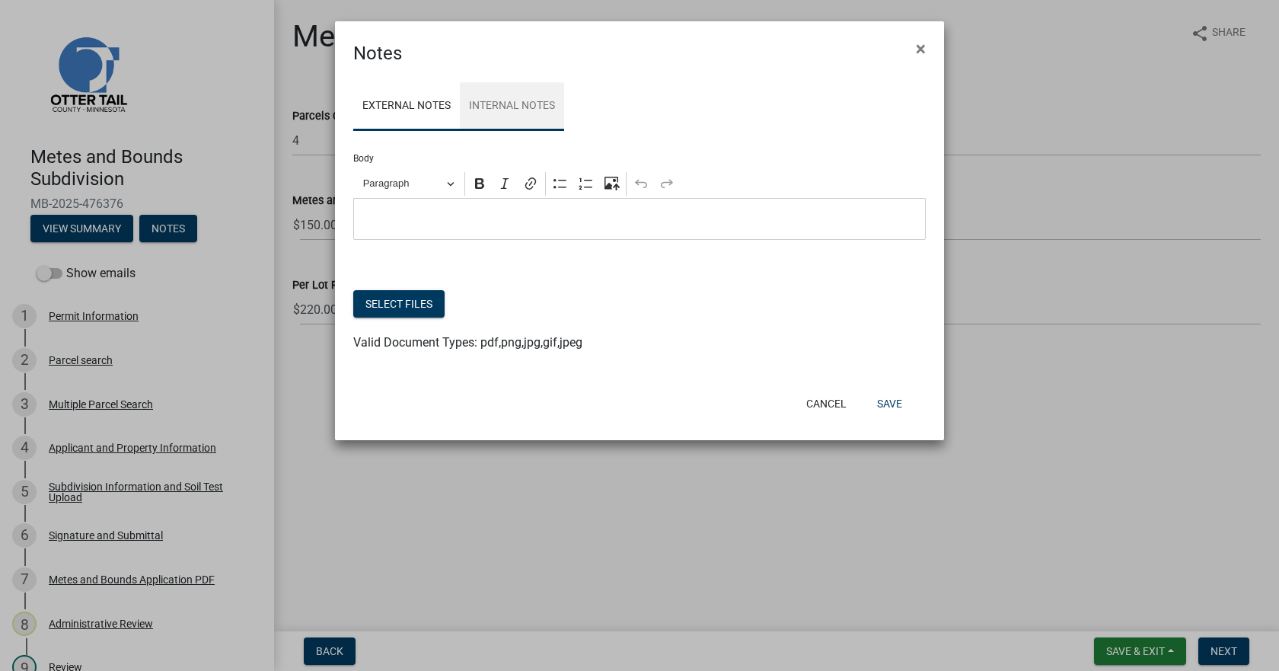
click at [474, 100] on link "Internal Notes" at bounding box center [512, 106] width 104 height 49
click at [455, 218] on p "Editor editing area: main. Press Alt+0 for help." at bounding box center [640, 219] width 556 height 18
click at [887, 401] on button "Save" at bounding box center [889, 403] width 49 height 27
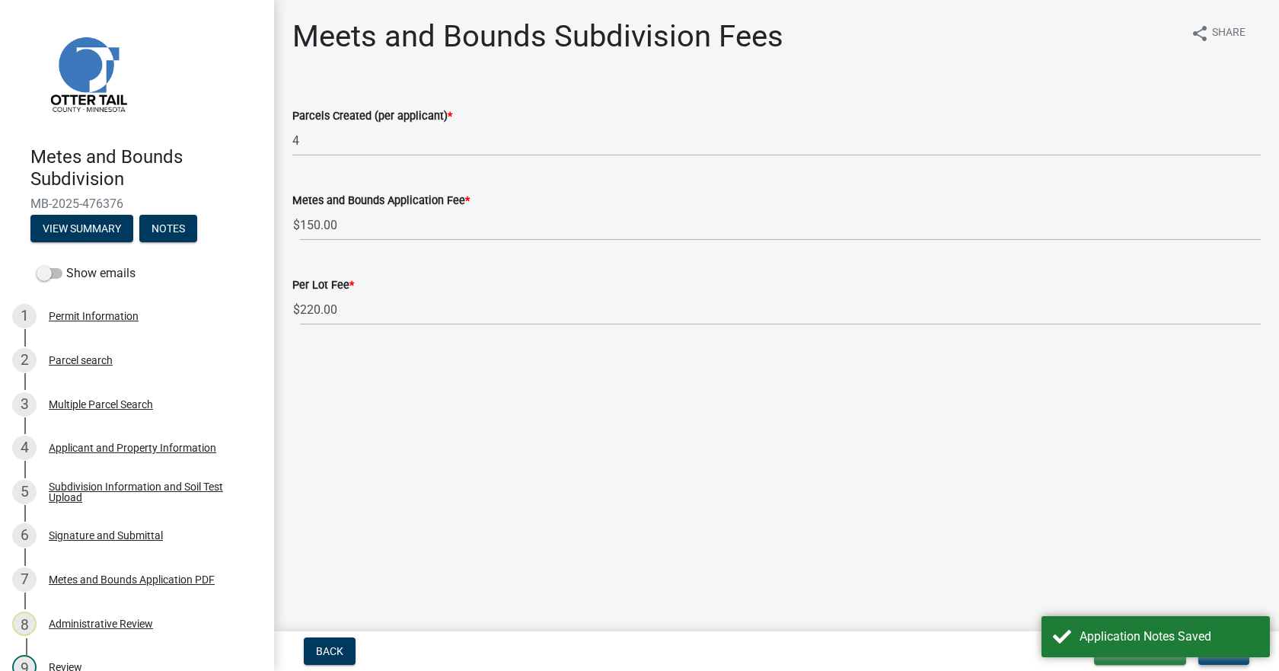
click at [1231, 661] on button "Next" at bounding box center [1223, 650] width 51 height 27
